Goal: Check status: Check status

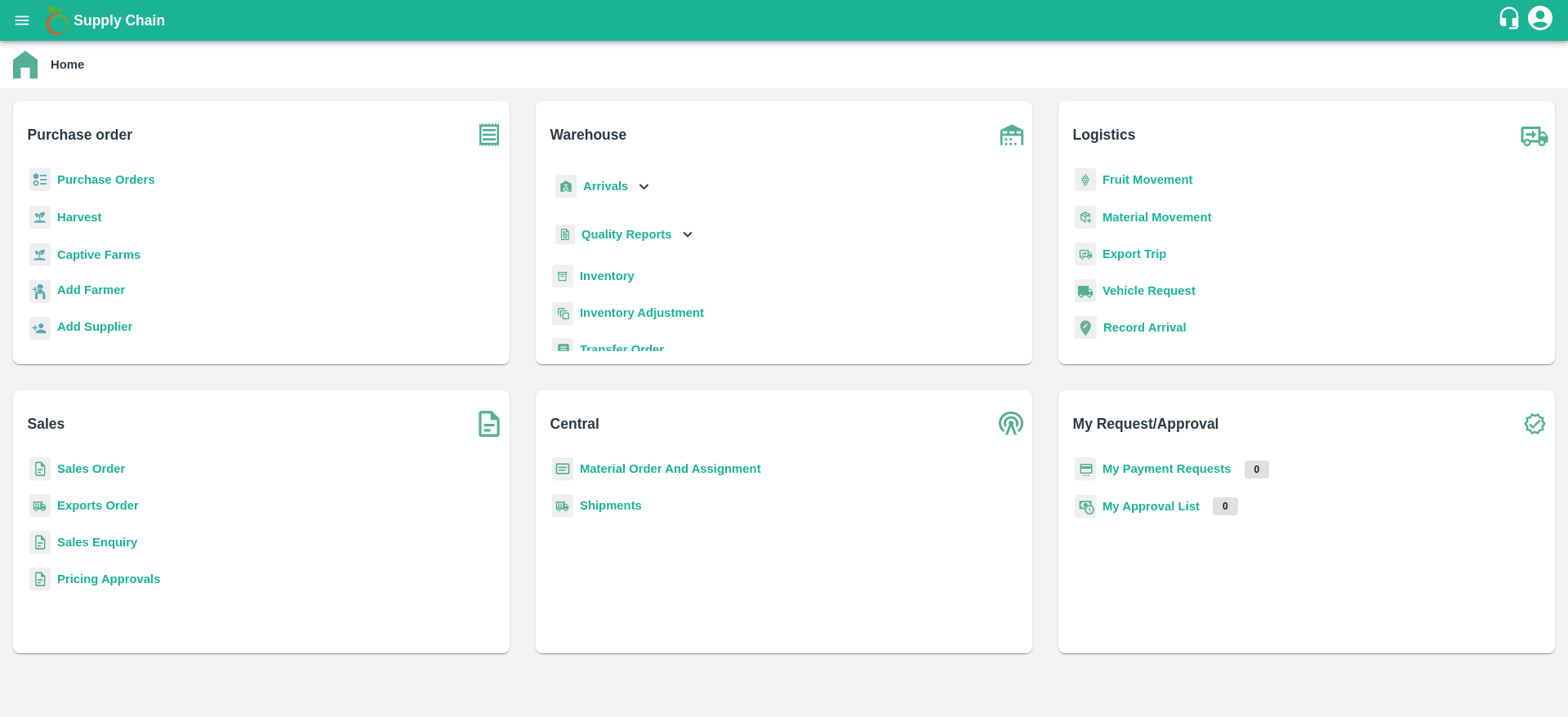
click at [101, 476] on p "Sales Order" at bounding box center [91, 469] width 68 height 18
click at [102, 474] on b "Sales Order" at bounding box center [91, 469] width 68 height 13
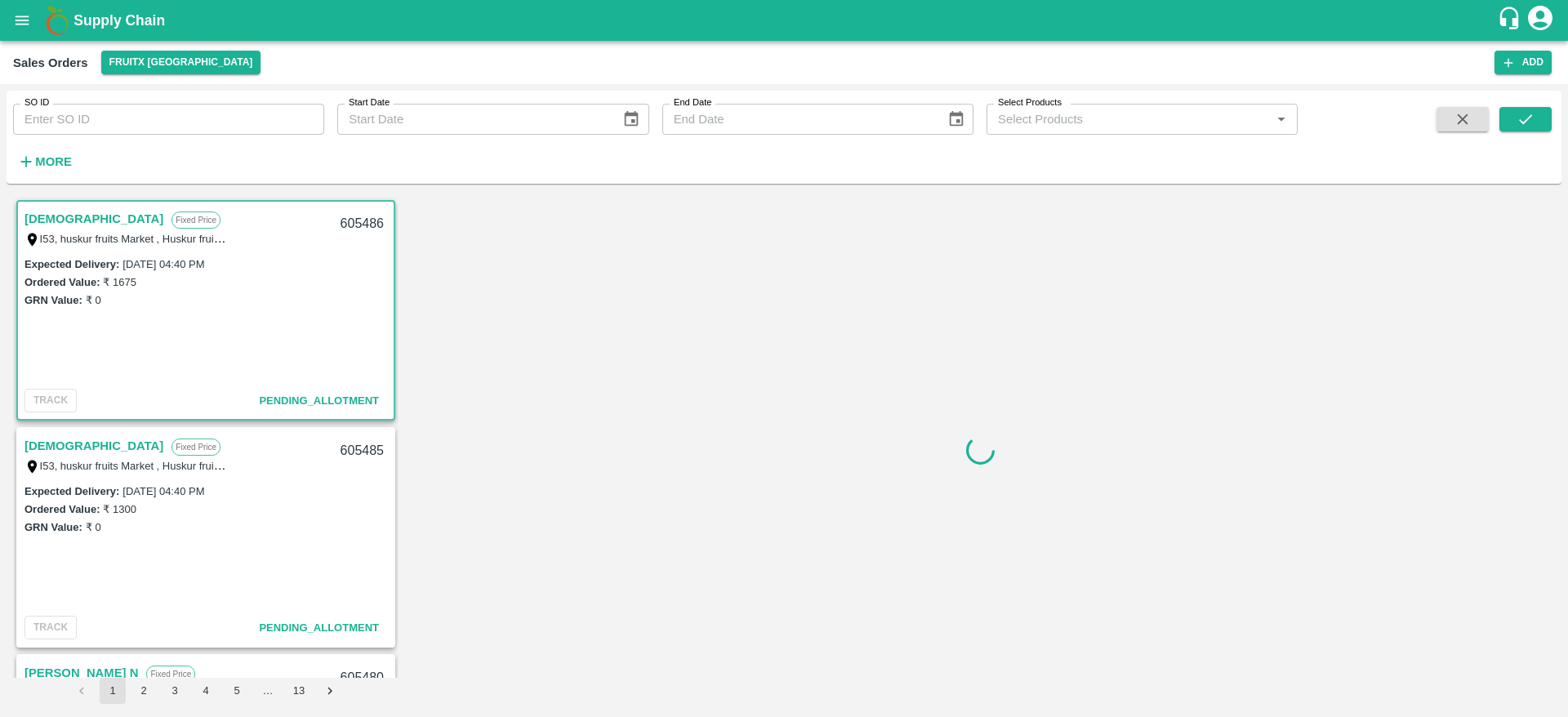
click at [145, 122] on input "SO ID" at bounding box center [169, 119] width 311 height 31
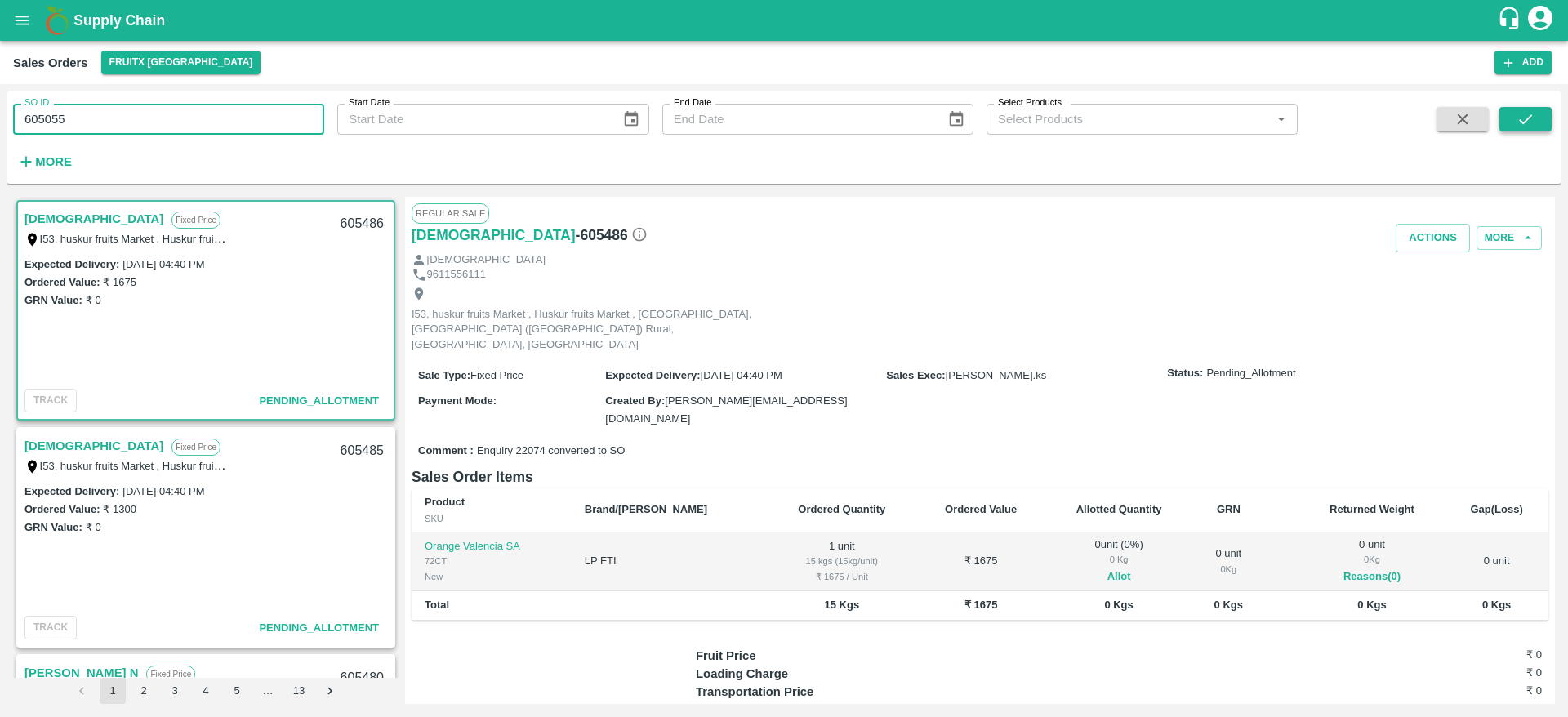
type input "605055"
click at [1538, 126] on button "submit" at bounding box center [1525, 119] width 52 height 25
